Goal: Use online tool/utility

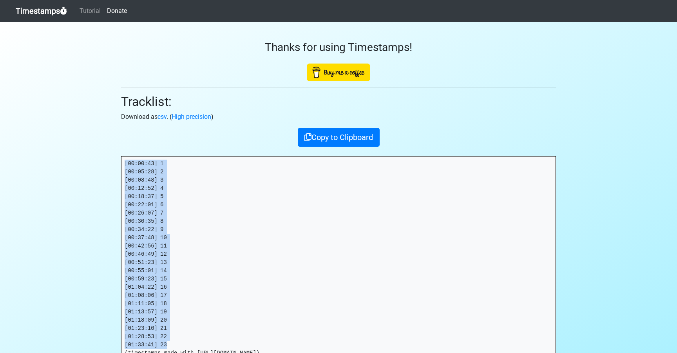
click at [34, 13] on link "Timestamps" at bounding box center [41, 11] width 51 height 16
click at [39, 13] on link "Timestamps" at bounding box center [41, 11] width 51 height 16
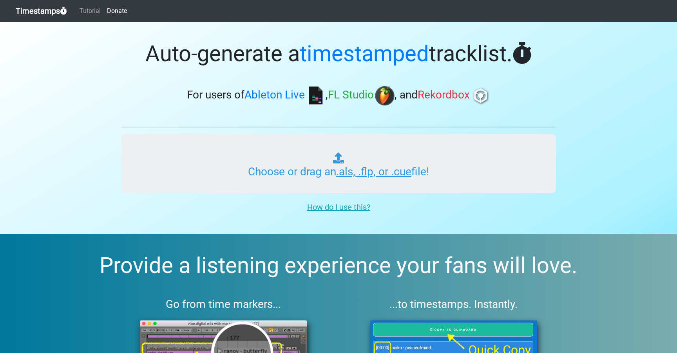
type input "C:\fakepath\OOO #69 (SIRIUS).als"
